Goal: Task Accomplishment & Management: Manage account settings

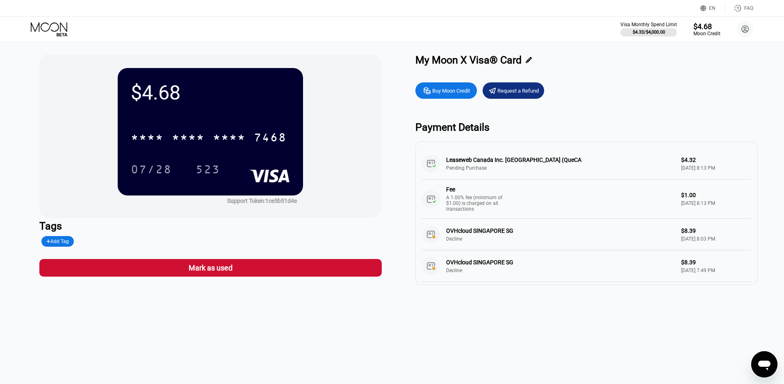
click at [499, 166] on div "Leaseweb Canada Inc. Montreal (QueCA Pending Purchase $4.32 Aug 18, 2025 8:13 P…" at bounding box center [586, 183] width 329 height 71
click at [510, 99] on div "Buy Moon Credit Request a Refund Payment Details Leaseweb Canada Inc. Montreal …" at bounding box center [586, 181] width 342 height 207
click at [506, 90] on div "Request a Refund" at bounding box center [517, 90] width 41 height 7
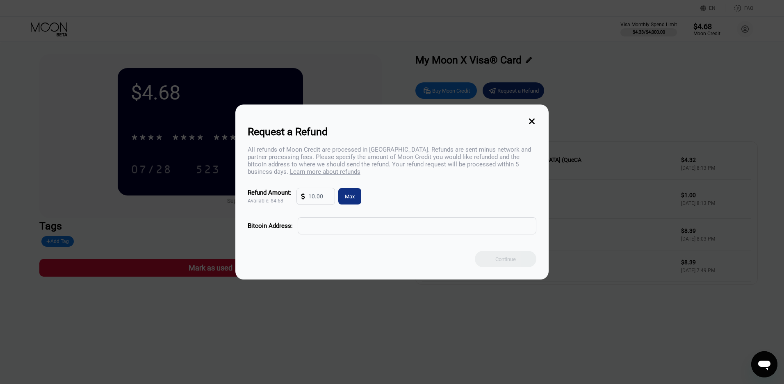
click at [318, 199] on input "text" at bounding box center [319, 196] width 22 height 16
click at [350, 229] on input "text" at bounding box center [417, 226] width 230 height 16
click at [533, 125] on icon at bounding box center [531, 121] width 9 height 9
